Goal: Check status: Check status

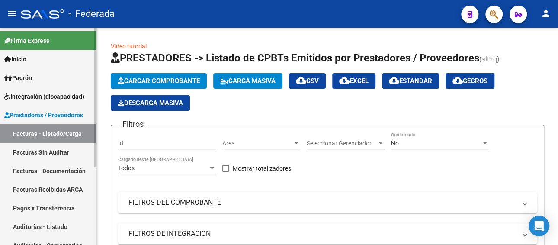
click at [44, 114] on span "Prestadores / Proveedores" at bounding box center [43, 115] width 79 height 10
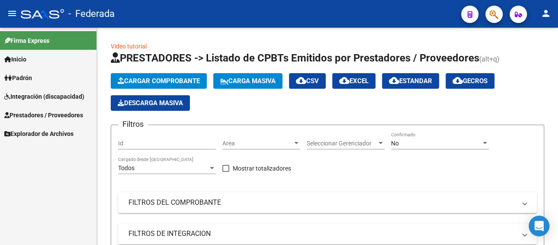
click at [43, 92] on span "Integración (discapacidad)" at bounding box center [44, 97] width 80 height 10
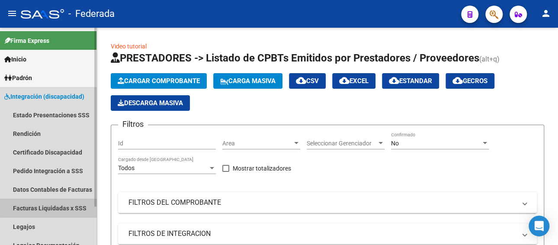
click at [64, 206] on link "Facturas Liquidadas x SSS" at bounding box center [48, 208] width 96 height 19
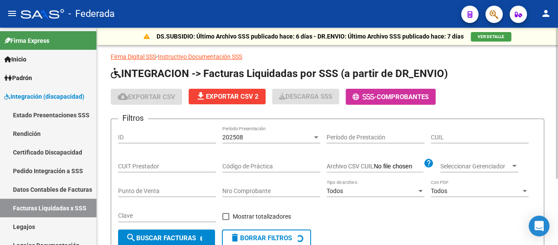
click at [257, 138] on div "202508" at bounding box center [267, 137] width 90 height 7
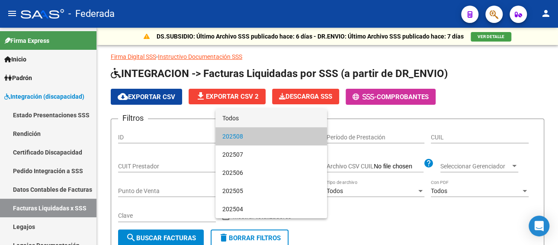
click at [254, 116] on span "Todos" at bounding box center [271, 118] width 98 height 18
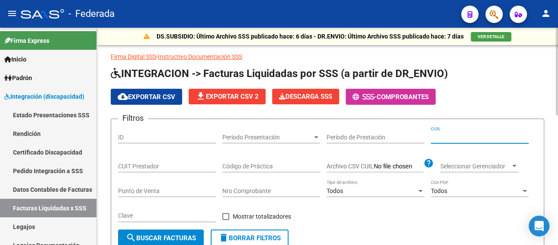
click at [456, 135] on input "CUIL" at bounding box center [480, 137] width 98 height 7
paste input "27-57610669-1"
type input "27-57610669-1"
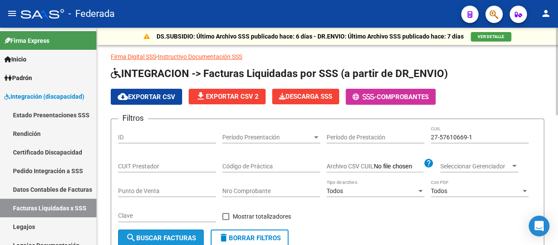
click at [170, 233] on button "search Buscar Facturas" at bounding box center [161, 237] width 86 height 17
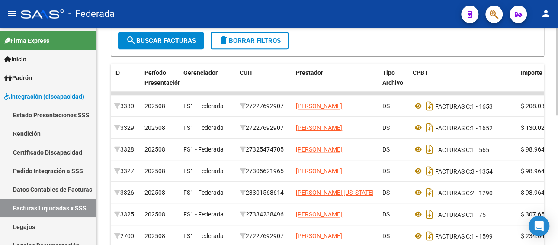
scroll to position [216, 0]
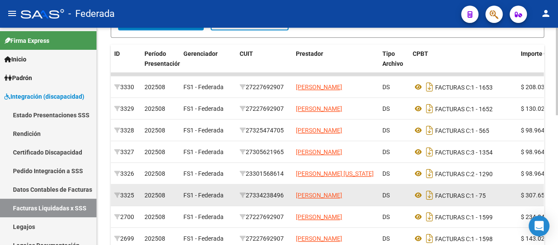
drag, startPoint x: 288, startPoint y: 193, endPoint x: 247, endPoint y: 197, distance: 40.9
click at [247, 197] on div "27334238496" at bounding box center [264, 195] width 49 height 10
copy div "27334238496"
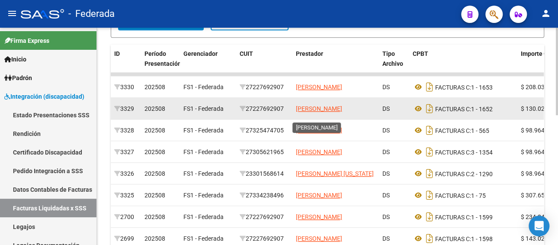
copy div "27334238496"
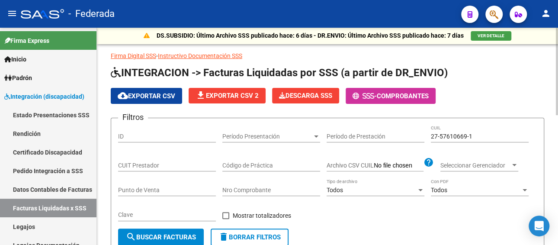
scroll to position [0, 0]
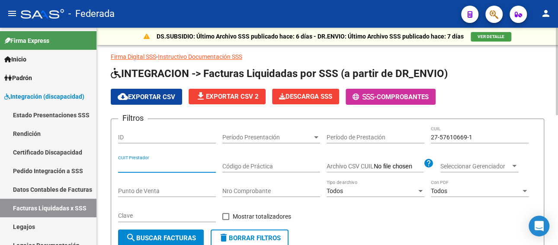
click at [171, 168] on input "CUIT Prestador" at bounding box center [167, 166] width 98 height 7
paste input "27-33423849-6"
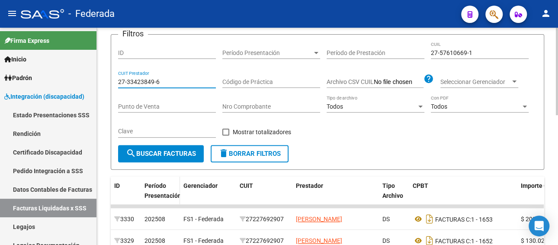
scroll to position [87, 0]
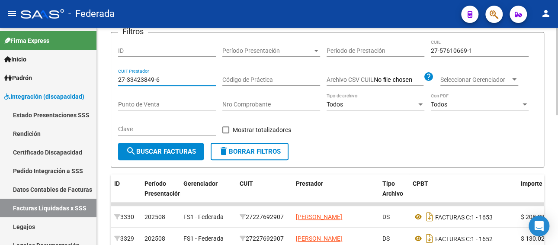
type input "27-33423849-6"
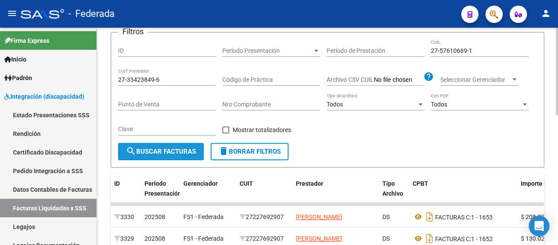
click at [167, 153] on span "search Buscar Facturas" at bounding box center [161, 152] width 70 height 8
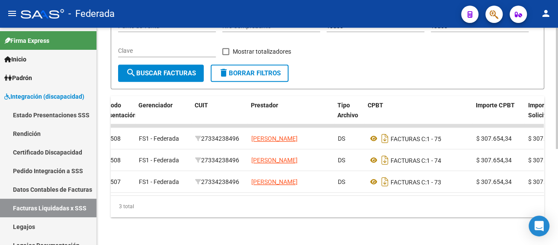
scroll to position [0, 0]
